Goal: Obtain resource: Obtain resource

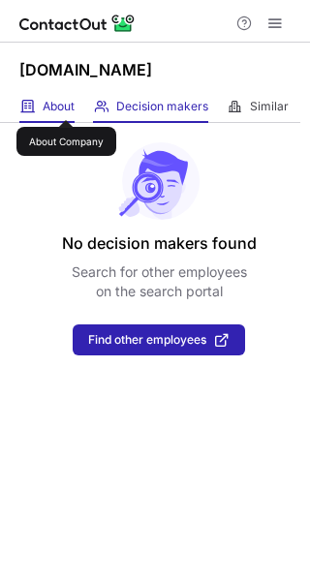
click at [65, 104] on span "About" at bounding box center [59, 106] width 32 height 15
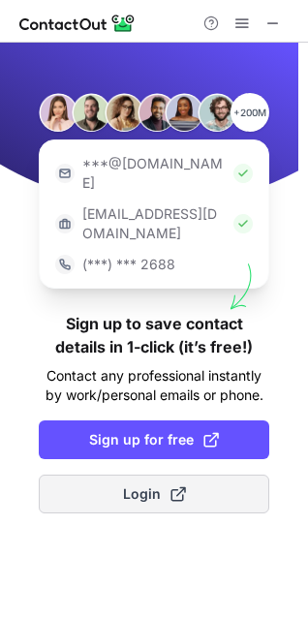
click at [115, 475] on button "Login" at bounding box center [154, 494] width 231 height 39
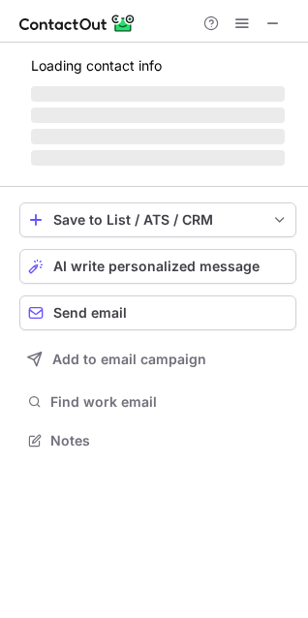
scroll to position [501, 308]
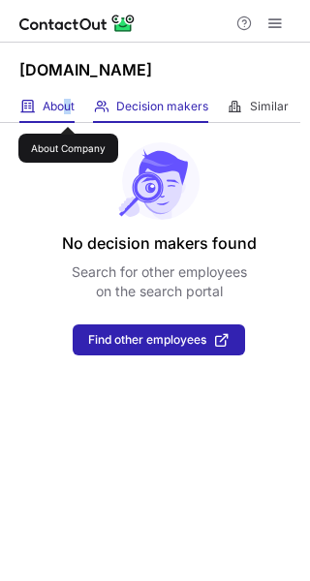
click at [67, 109] on span "About" at bounding box center [59, 106] width 32 height 15
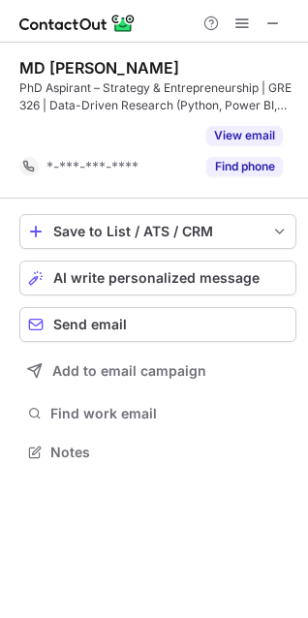
scroll to position [408, 308]
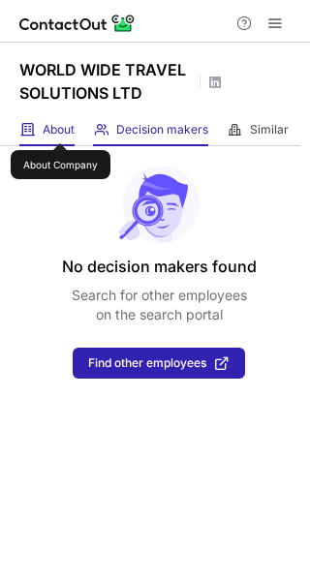
click at [59, 126] on span "About" at bounding box center [59, 129] width 32 height 15
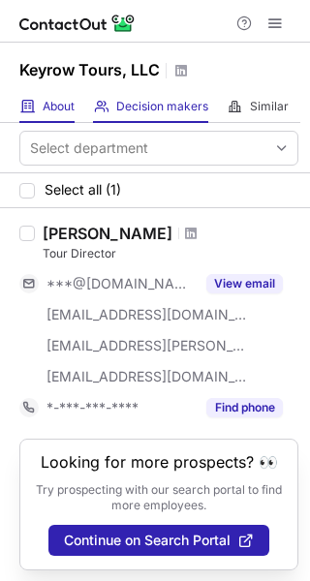
click at [49, 96] on div "About About Company" at bounding box center [46, 107] width 55 height 32
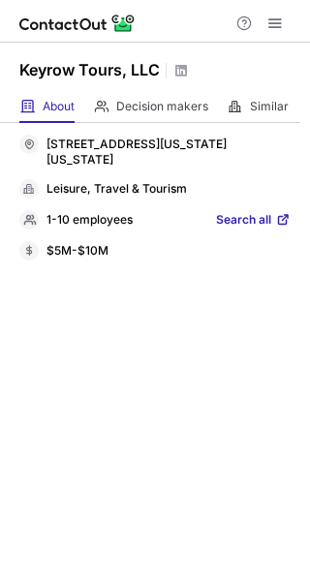
click at [229, 221] on span "Search all" at bounding box center [243, 220] width 55 height 17
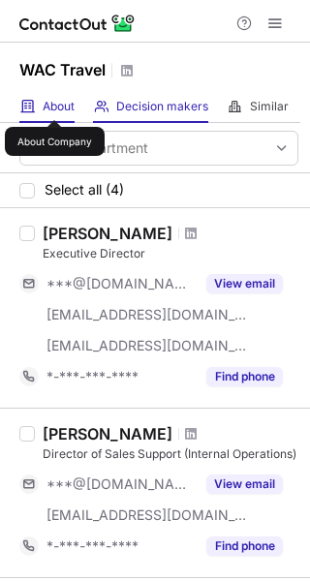
click at [54, 103] on span "About" at bounding box center [59, 106] width 32 height 15
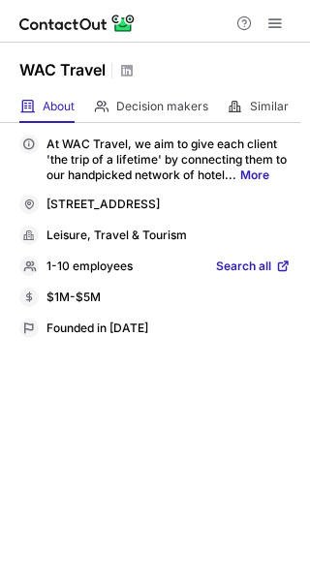
click at [237, 274] on span "Search all" at bounding box center [243, 267] width 55 height 17
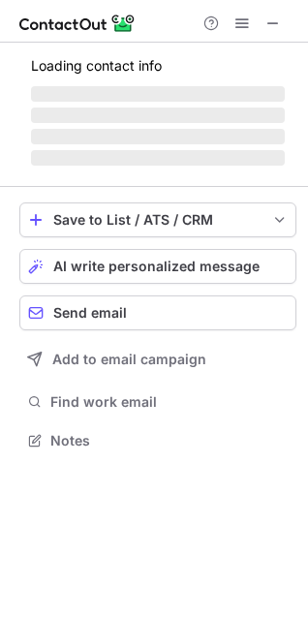
scroll to position [452, 308]
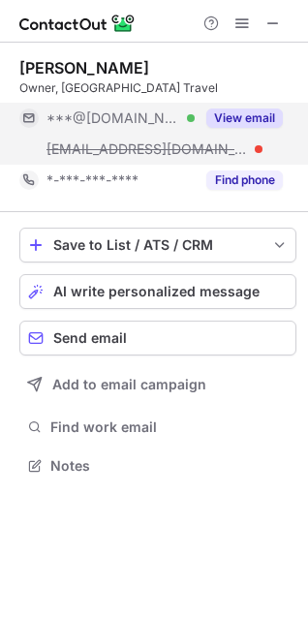
click at [249, 119] on button "View email" at bounding box center [244, 117] width 77 height 19
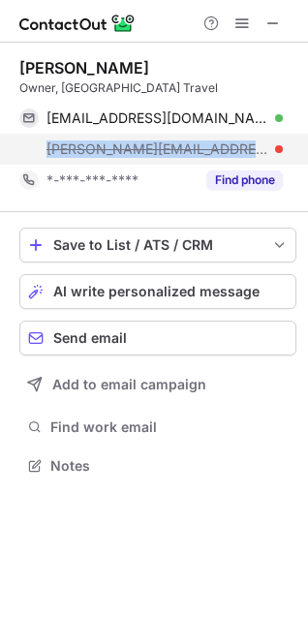
drag, startPoint x: 206, startPoint y: 150, endPoint x: 18, endPoint y: 161, distance: 188.2
click at [47, 157] on div "[PERSON_NAME][EMAIL_ADDRESS][DOMAIN_NAME]" at bounding box center [164, 148] width 236 height 17
copy span "[PERSON_NAME][EMAIL_ADDRESS][DOMAIN_NAME]"
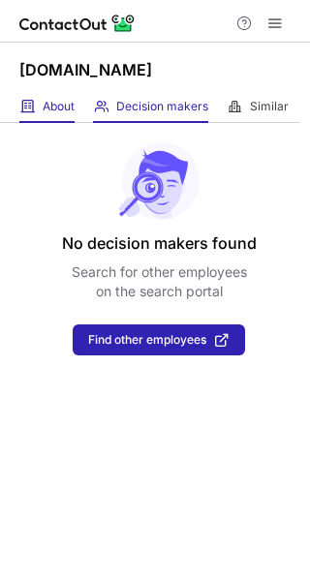
click at [64, 116] on div "About About Company" at bounding box center [46, 107] width 55 height 32
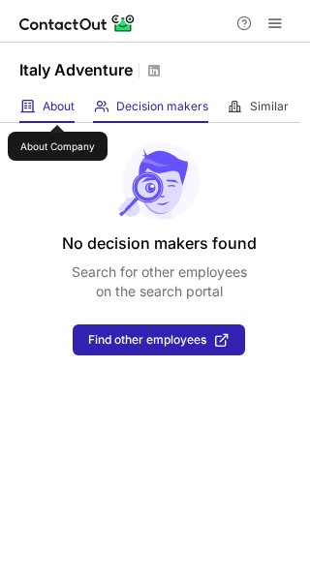
click at [57, 108] on span "About" at bounding box center [59, 106] width 32 height 15
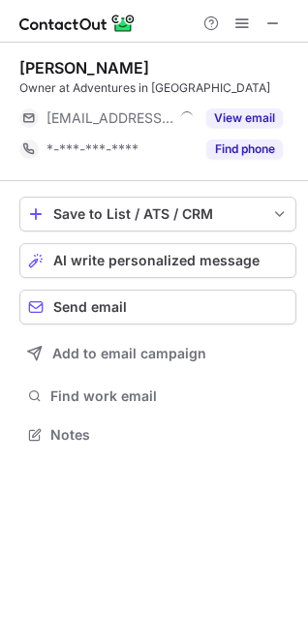
scroll to position [421, 308]
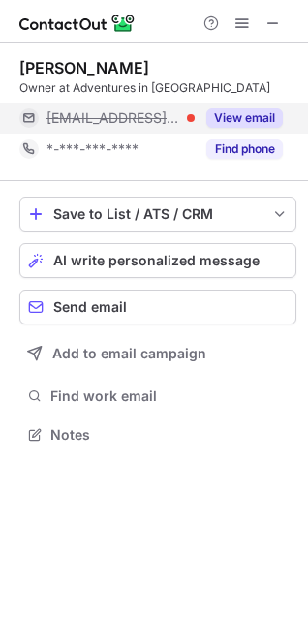
click at [242, 122] on button "View email" at bounding box center [244, 117] width 77 height 19
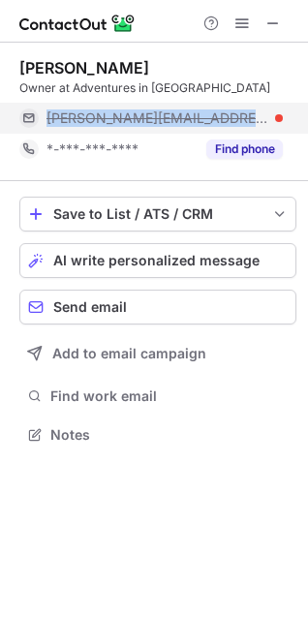
drag, startPoint x: 254, startPoint y: 119, endPoint x: 47, endPoint y: 121, distance: 206.3
click at [47, 121] on div "michelle@adventuresinitaly.net" at bounding box center [164, 117] width 236 height 17
copy span "michelle@adventuresinitaly.net"
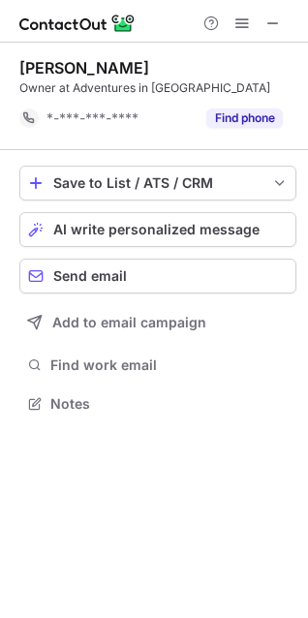
scroll to position [390, 308]
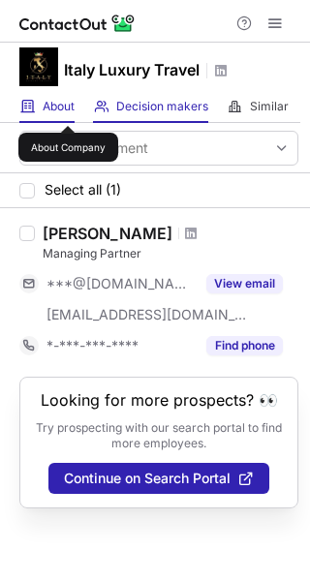
click at [68, 108] on span "About" at bounding box center [59, 106] width 32 height 15
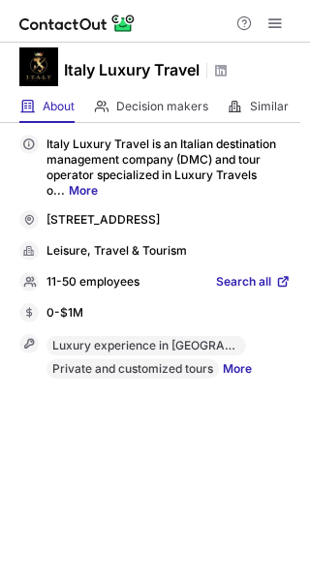
click at [251, 282] on span "Search all" at bounding box center [243, 282] width 55 height 17
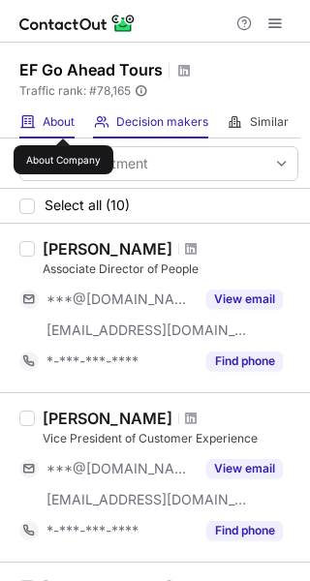
click at [62, 121] on span "About" at bounding box center [59, 121] width 32 height 15
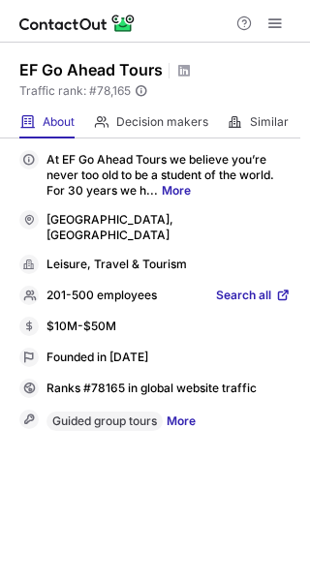
click at [234, 294] on span "Search all" at bounding box center [243, 296] width 55 height 17
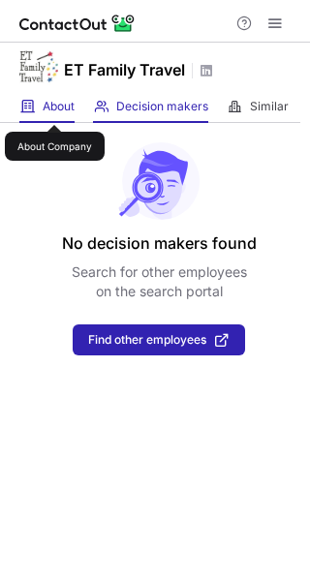
click at [53, 107] on span "About" at bounding box center [59, 106] width 32 height 15
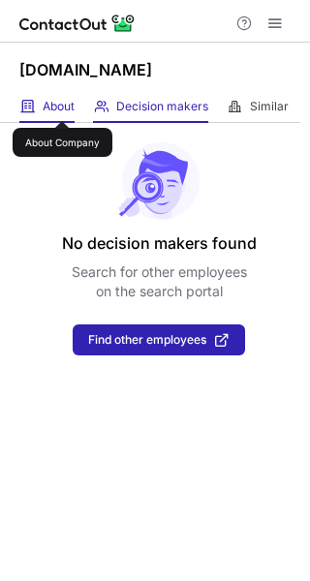
click at [62, 104] on span "About" at bounding box center [59, 106] width 32 height 15
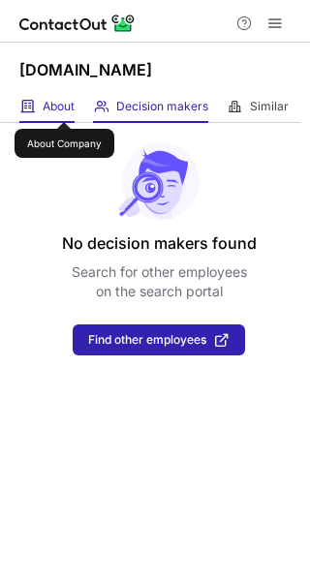
click at [64, 105] on span "About" at bounding box center [59, 106] width 32 height 15
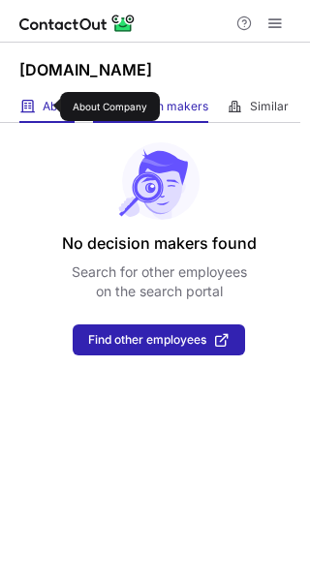
click at [47, 107] on span "About" at bounding box center [59, 106] width 32 height 15
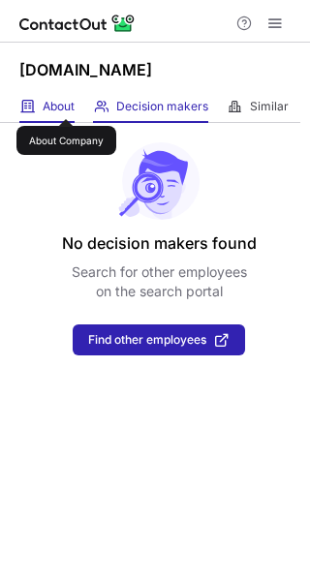
click at [66, 102] on span "About" at bounding box center [59, 106] width 32 height 15
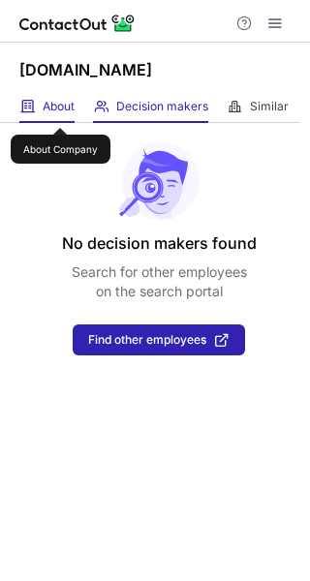
click at [60, 110] on span "About" at bounding box center [59, 106] width 32 height 15
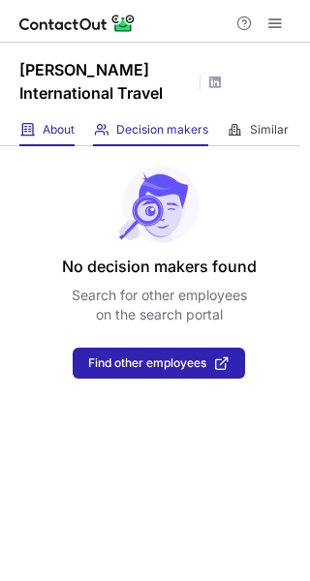
click at [62, 138] on div "About About Company" at bounding box center [46, 130] width 55 height 32
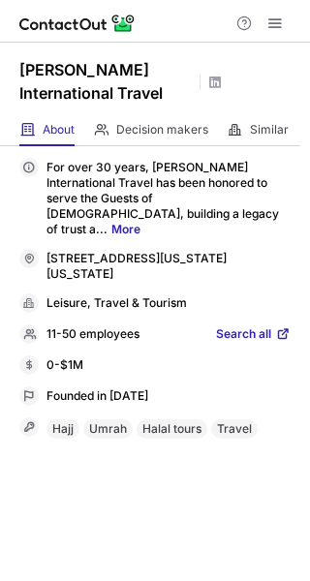
click at [228, 326] on span "Search all" at bounding box center [243, 334] width 55 height 17
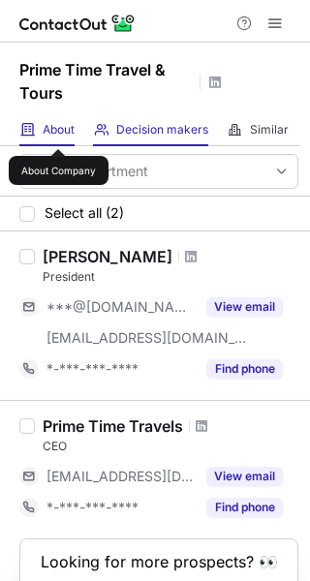
click at [58, 132] on span "About" at bounding box center [59, 129] width 32 height 15
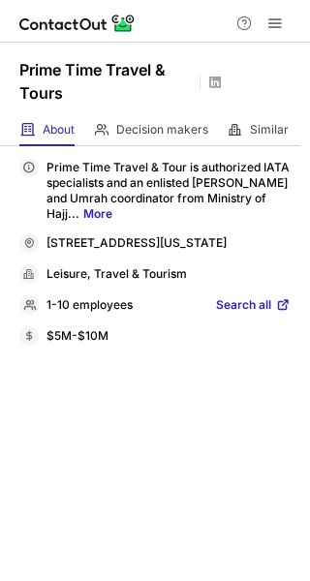
click at [238, 309] on span "Search all" at bounding box center [243, 305] width 55 height 17
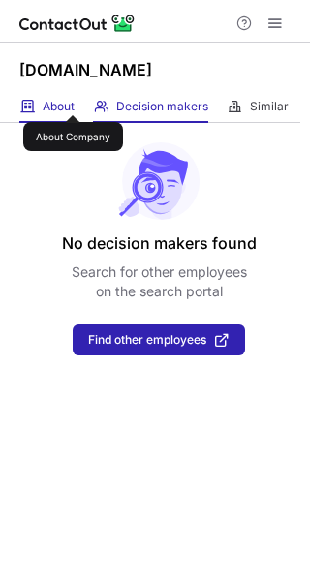
click at [73, 99] on span "About" at bounding box center [59, 106] width 32 height 15
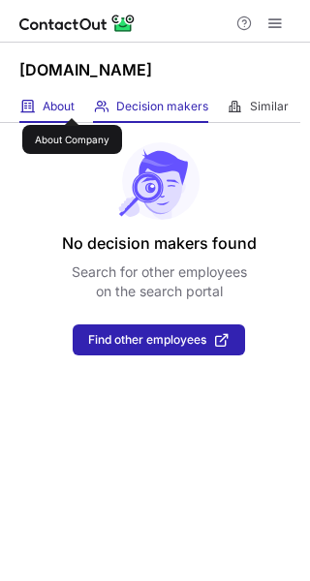
click at [72, 102] on span "About" at bounding box center [59, 106] width 32 height 15
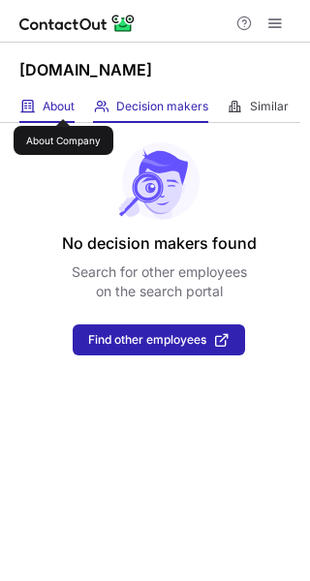
click at [56, 103] on span "About" at bounding box center [59, 106] width 32 height 15
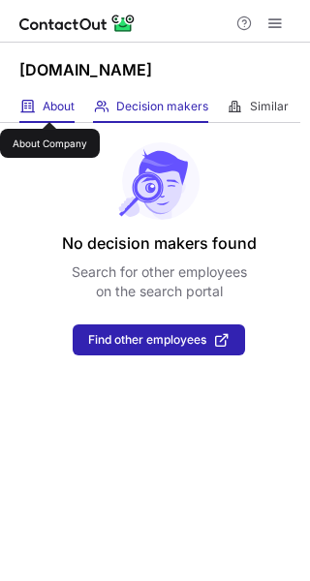
click at [49, 105] on span "About" at bounding box center [59, 106] width 32 height 15
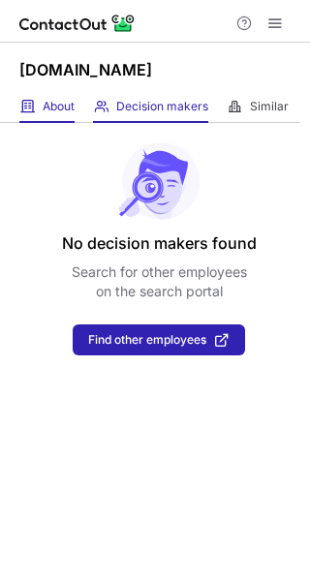
click at [61, 116] on div "About About Company" at bounding box center [46, 107] width 55 height 32
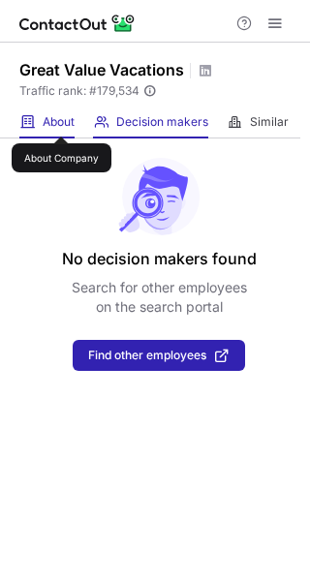
click at [62, 119] on span "About" at bounding box center [59, 121] width 32 height 15
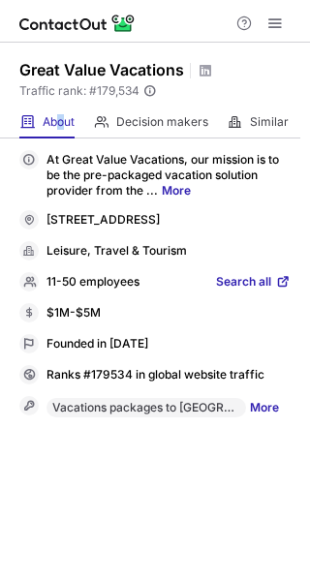
click at [231, 292] on span "Search all" at bounding box center [243, 282] width 55 height 17
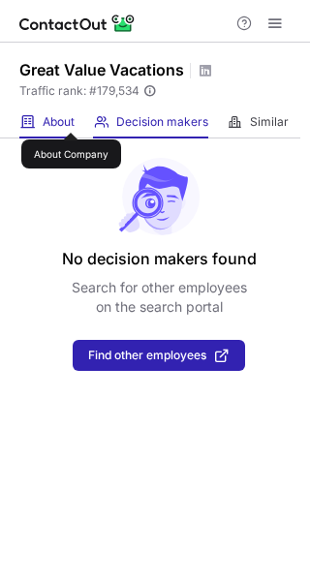
click at [71, 115] on span "About" at bounding box center [59, 121] width 32 height 15
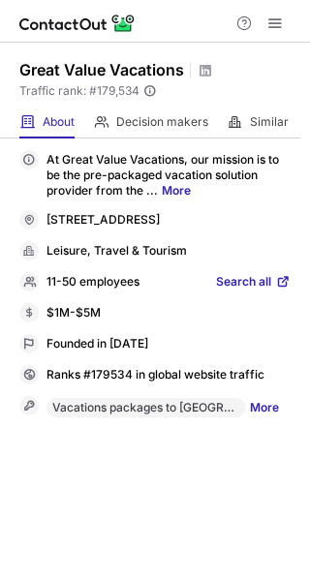
click at [238, 292] on span "Search all" at bounding box center [243, 282] width 55 height 17
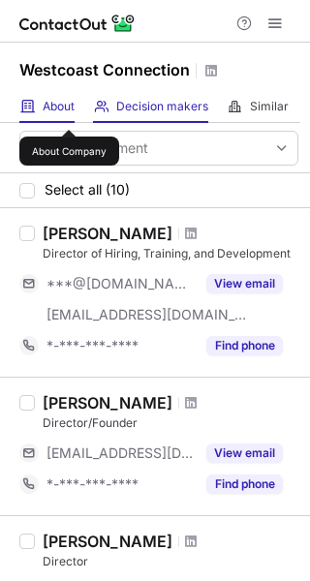
click at [69, 112] on span "About" at bounding box center [59, 106] width 32 height 15
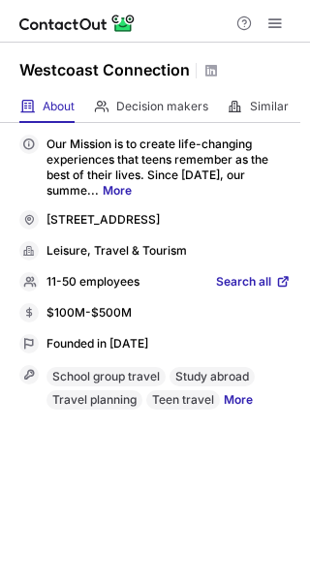
click at [236, 288] on span "Search all" at bounding box center [243, 282] width 55 height 17
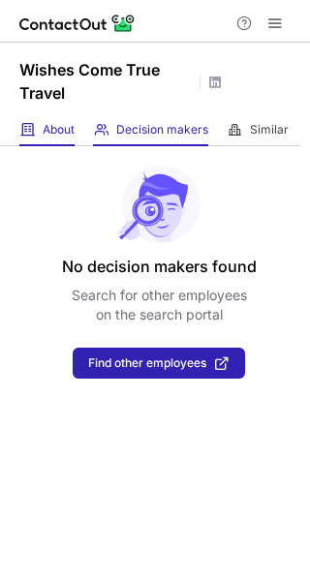
click at [53, 138] on div "About About Company" at bounding box center [46, 130] width 55 height 32
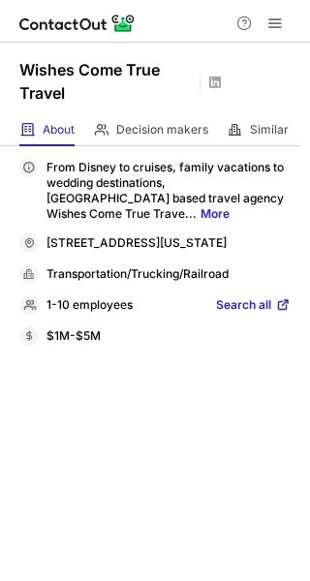
click at [225, 315] on span "Search all" at bounding box center [243, 305] width 55 height 17
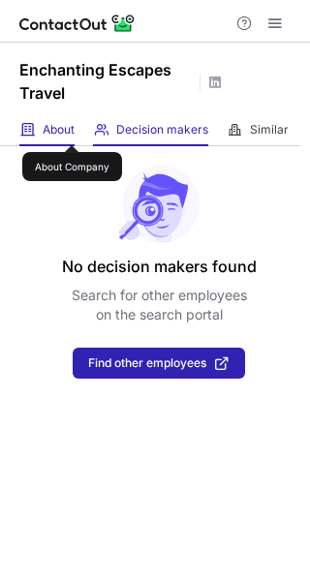
click at [72, 128] on span "About" at bounding box center [59, 129] width 32 height 15
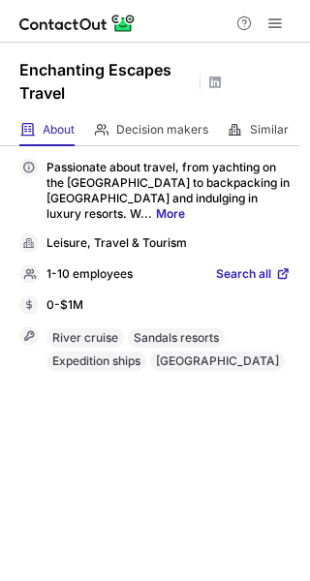
click at [237, 273] on span "Search all" at bounding box center [243, 274] width 55 height 17
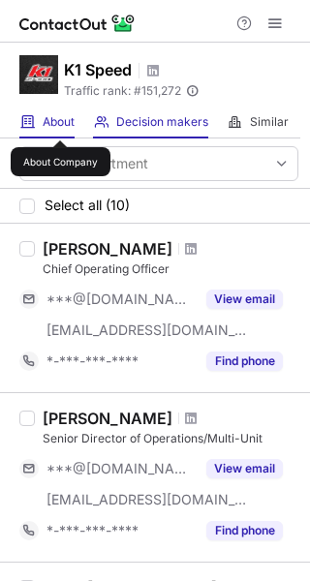
click at [60, 123] on span "About" at bounding box center [59, 121] width 32 height 15
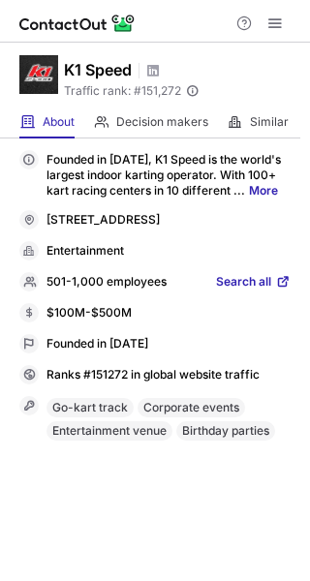
click at [232, 280] on span "Search all" at bounding box center [243, 282] width 55 height 17
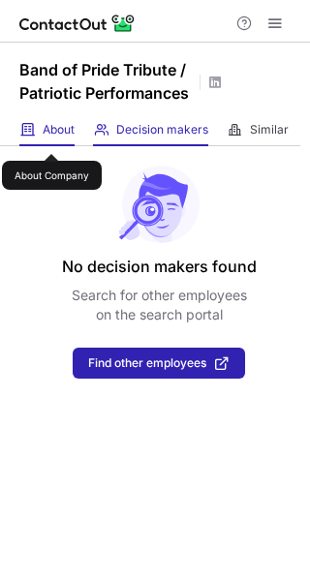
click at [51, 137] on span "About" at bounding box center [59, 129] width 32 height 15
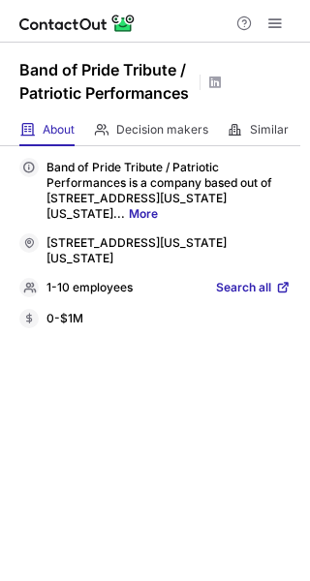
click at [244, 289] on span "Search all" at bounding box center [243, 288] width 55 height 17
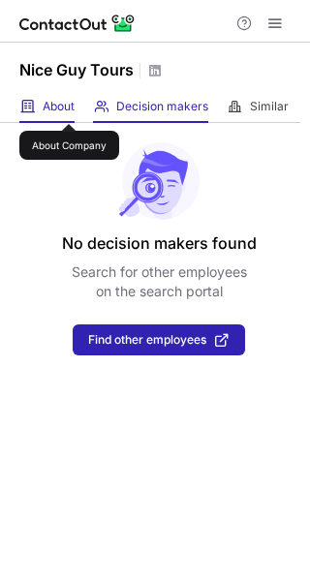
click at [69, 107] on span "About" at bounding box center [59, 106] width 32 height 15
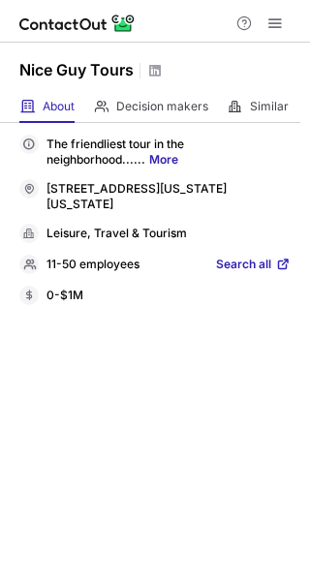
click at [236, 259] on span "Search all" at bounding box center [243, 265] width 55 height 17
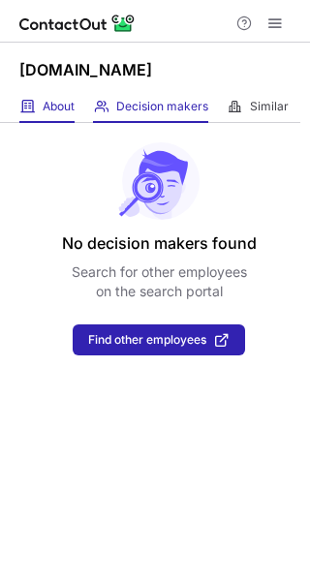
click at [62, 114] on div "About About Company" at bounding box center [46, 107] width 55 height 32
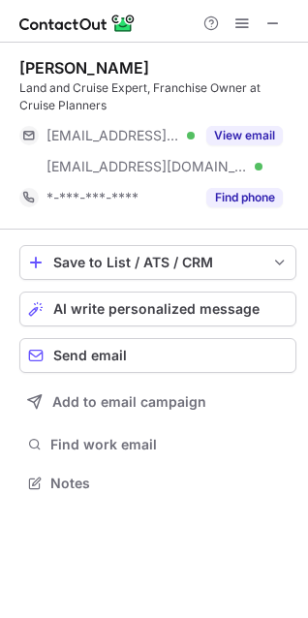
scroll to position [470, 308]
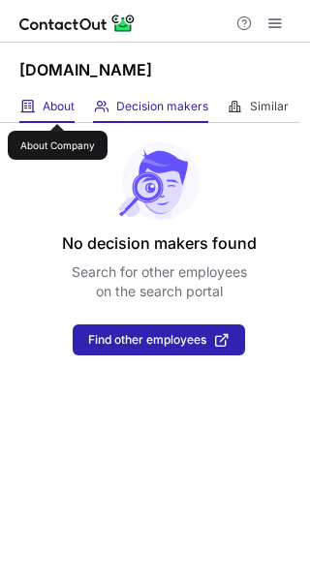
click at [57, 107] on span "About" at bounding box center [59, 106] width 32 height 15
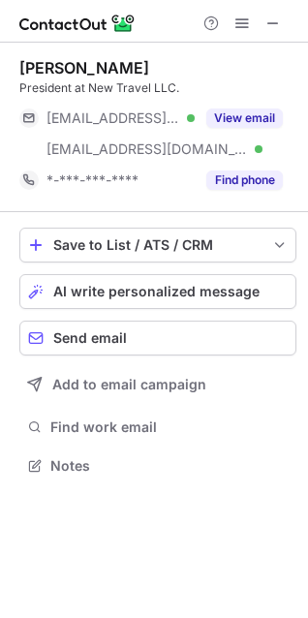
scroll to position [452, 308]
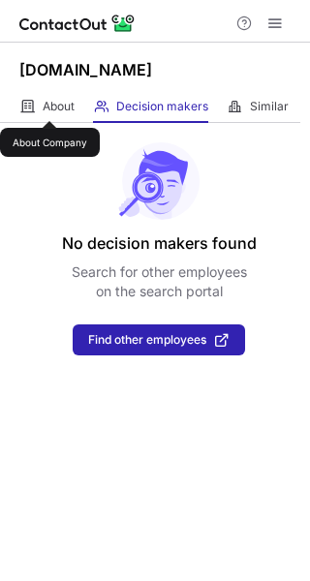
drag, startPoint x: 49, startPoint y: 104, endPoint x: 84, endPoint y: 118, distance: 37.8
click at [49, 103] on span "About" at bounding box center [59, 106] width 32 height 15
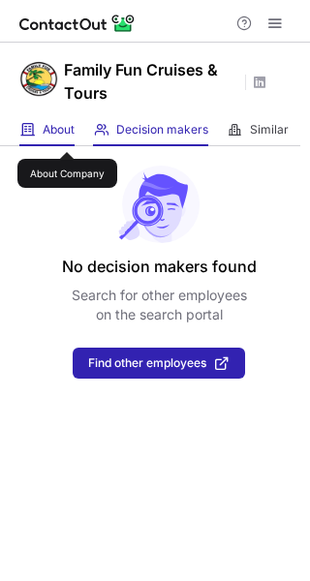
click at [67, 135] on span "About" at bounding box center [59, 129] width 32 height 15
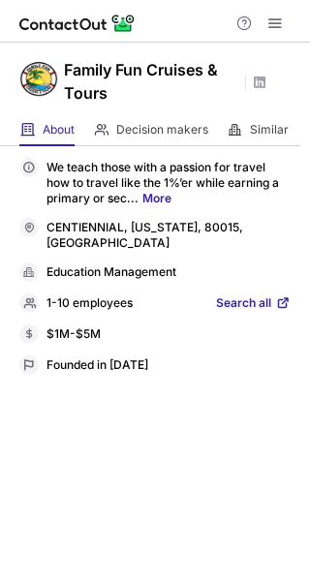
click at [232, 295] on span "Search all" at bounding box center [243, 303] width 55 height 17
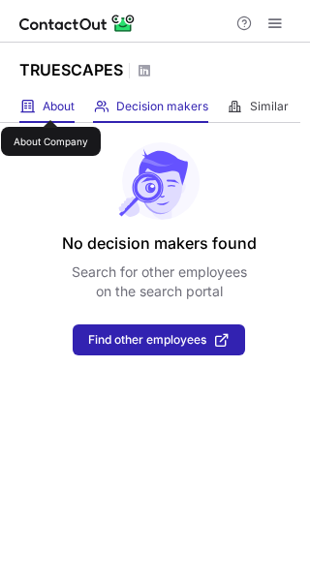
click at [50, 102] on span "About" at bounding box center [59, 106] width 32 height 15
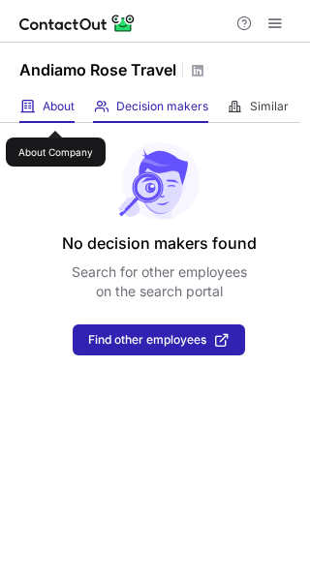
click at [55, 113] on span "About" at bounding box center [59, 106] width 32 height 15
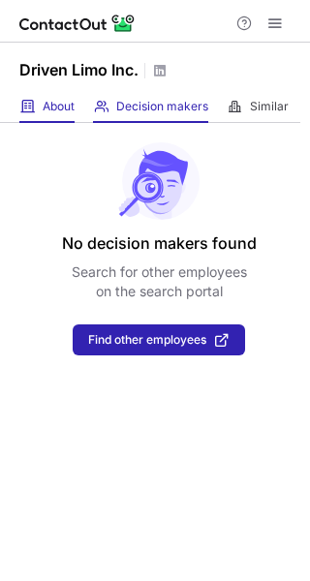
click at [68, 113] on div "About About Company" at bounding box center [46, 107] width 55 height 32
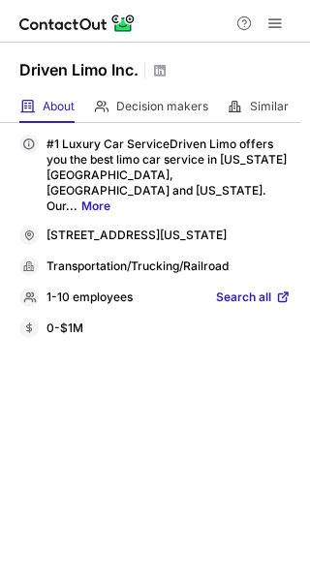
click at [229, 292] on span "Search all" at bounding box center [243, 298] width 55 height 17
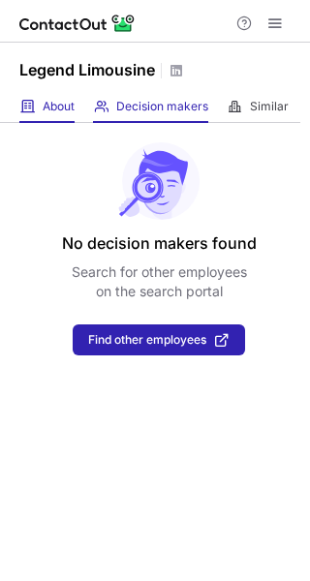
click at [58, 115] on div "About About Company" at bounding box center [46, 107] width 55 height 32
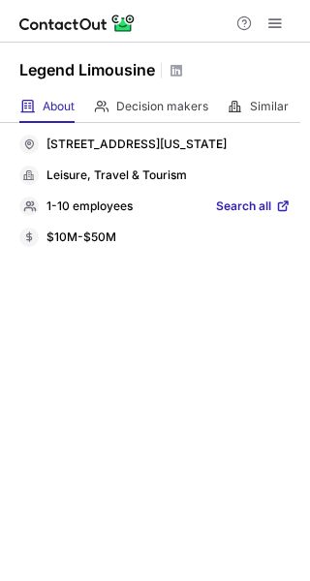
click at [260, 216] on span "Search all" at bounding box center [243, 207] width 55 height 17
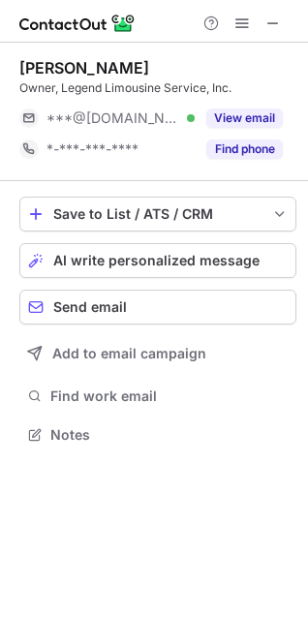
scroll to position [421, 308]
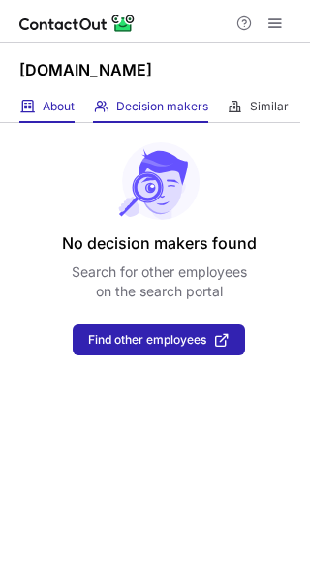
click at [48, 119] on div "About About Company" at bounding box center [46, 107] width 55 height 32
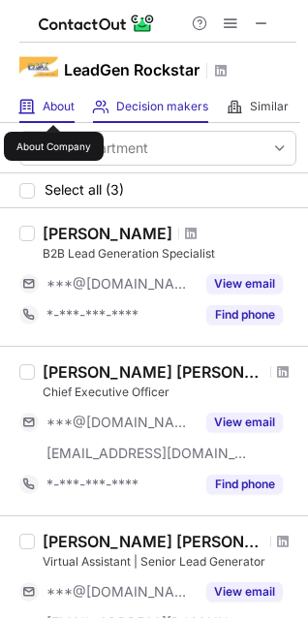
click at [53, 108] on span "About" at bounding box center [59, 106] width 32 height 15
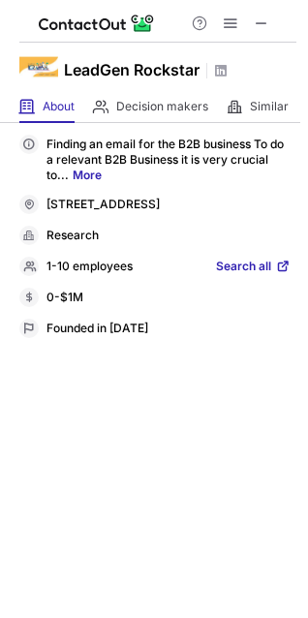
click at [243, 276] on span "Search all" at bounding box center [243, 267] width 55 height 17
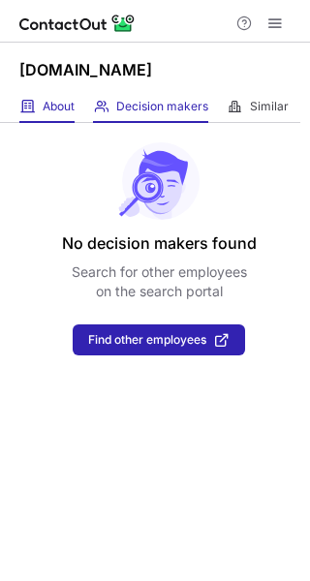
click at [52, 96] on div "About About Company" at bounding box center [46, 107] width 55 height 32
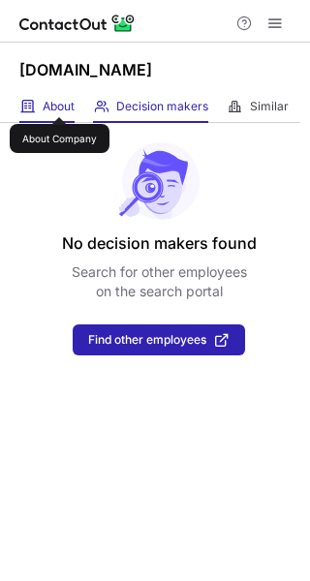
click at [57, 100] on span "About" at bounding box center [59, 106] width 32 height 15
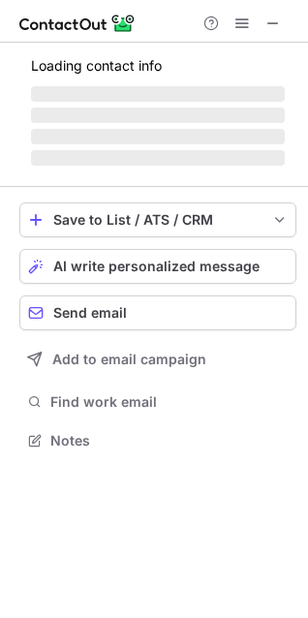
scroll to position [439, 308]
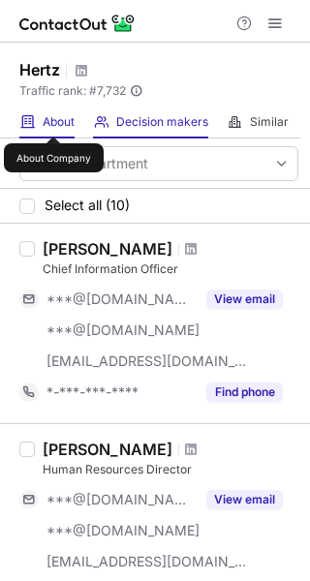
click at [53, 119] on span "About" at bounding box center [59, 121] width 32 height 15
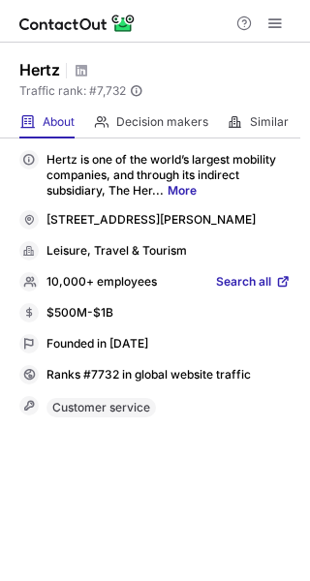
click at [245, 278] on span "Search all" at bounding box center [243, 282] width 55 height 17
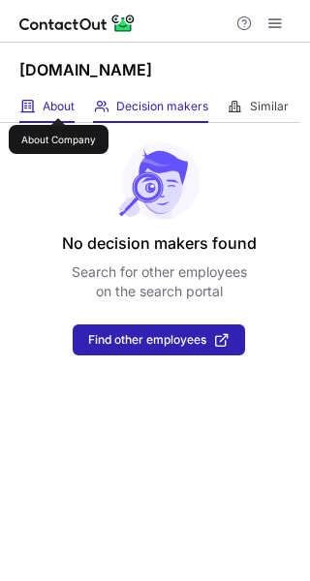
click at [58, 101] on span "About" at bounding box center [59, 106] width 32 height 15
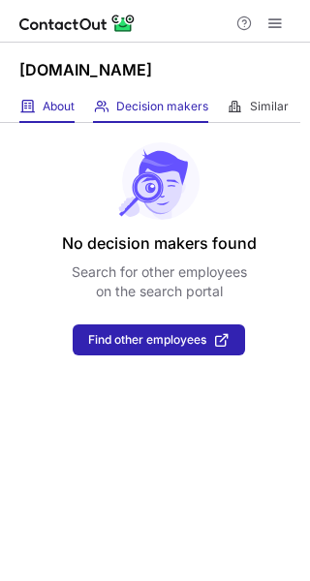
click at [70, 112] on div "About About Company" at bounding box center [46, 107] width 55 height 32
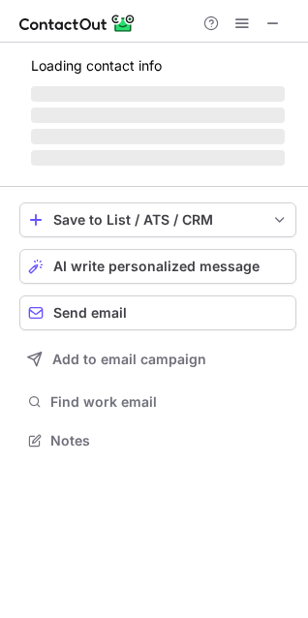
scroll to position [421, 308]
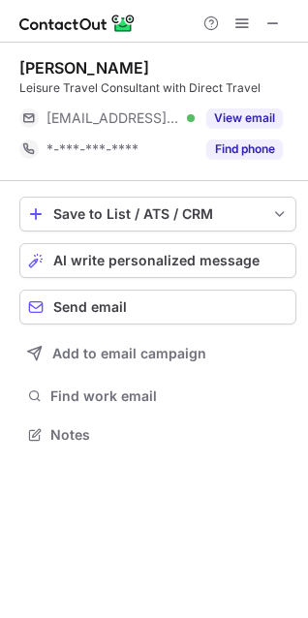
click at [274, 18] on span at bounding box center [272, 22] width 15 height 15
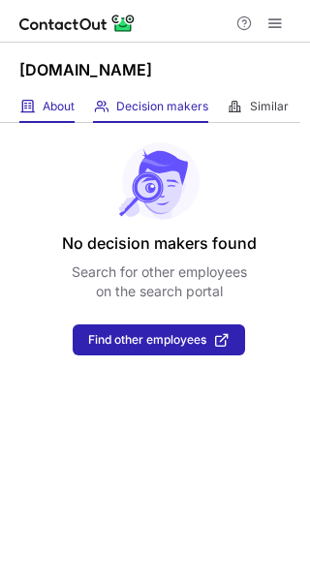
click at [41, 109] on div "About About Company" at bounding box center [46, 107] width 55 height 32
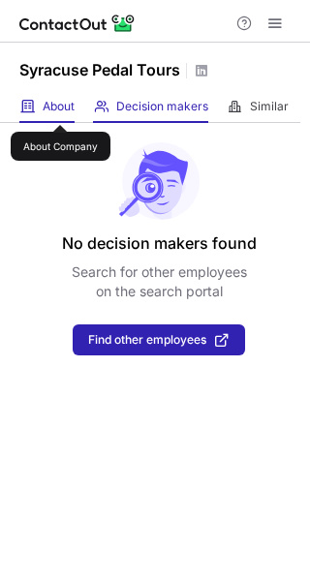
click at [60, 108] on span "About" at bounding box center [59, 106] width 32 height 15
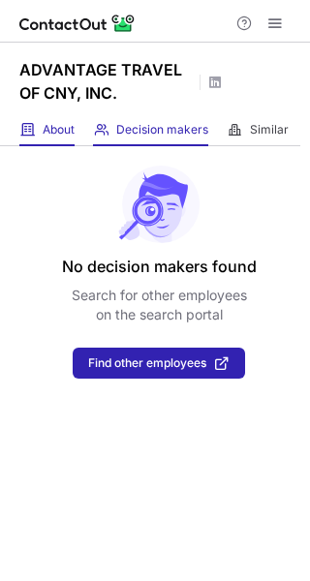
click at [67, 138] on div "About About Company" at bounding box center [46, 130] width 55 height 32
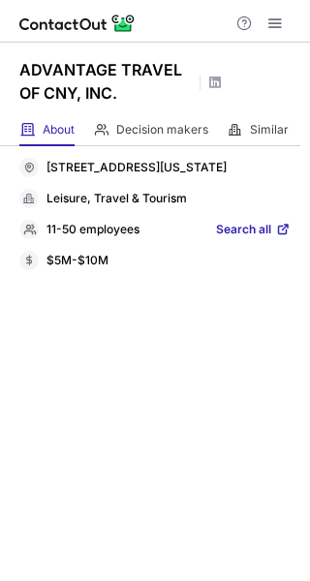
click at [232, 239] on span "Search all" at bounding box center [243, 230] width 55 height 17
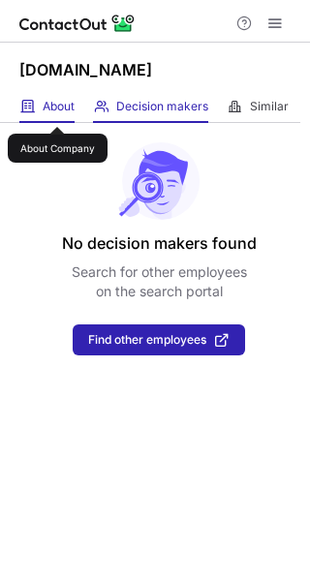
click at [57, 109] on span "About" at bounding box center [59, 106] width 32 height 15
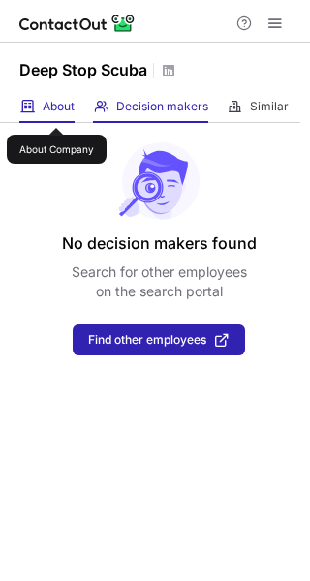
click at [56, 110] on span "About" at bounding box center [59, 106] width 32 height 15
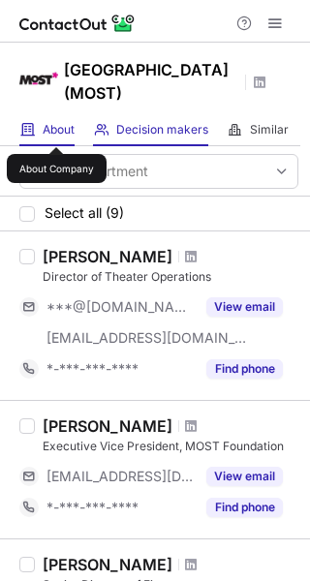
click at [56, 130] on span "About" at bounding box center [59, 129] width 32 height 15
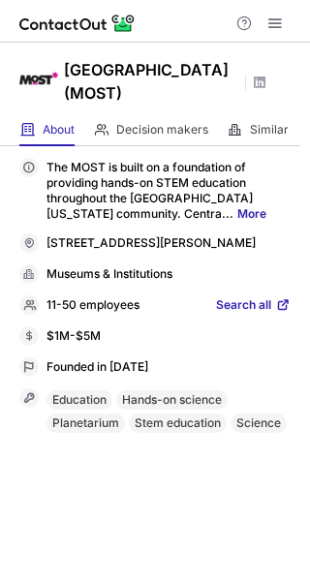
click at [240, 315] on span "Search all" at bounding box center [243, 305] width 55 height 17
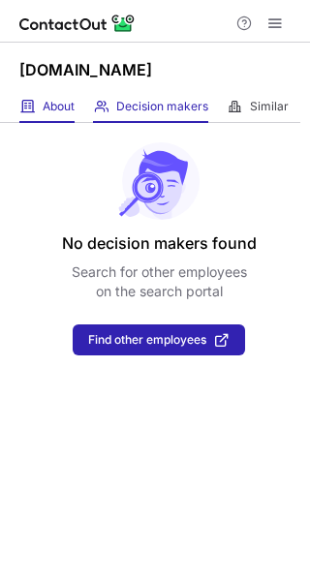
click at [61, 115] on div "About About Company" at bounding box center [46, 107] width 55 height 32
